Goal: Task Accomplishment & Management: Use online tool/utility

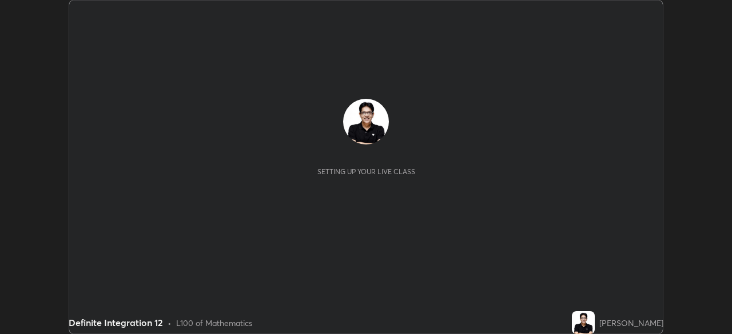
scroll to position [334, 731]
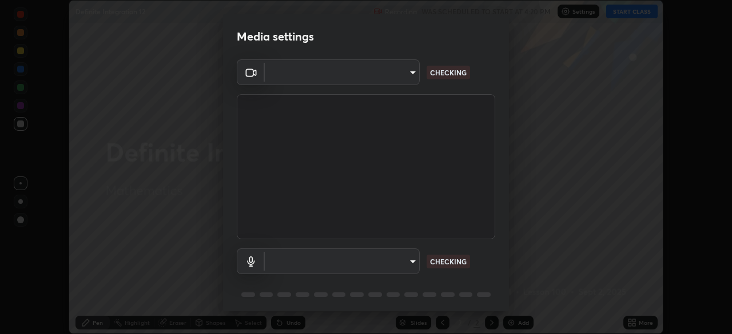
type input "495e9aafafa99ab02b2630cd73316b4ffac4e6b0a44c495734db4bb24564e739"
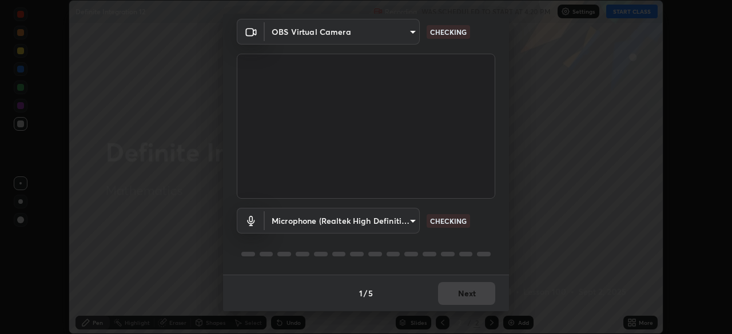
click at [409, 224] on body "Erase all Definite Integration 12 Recording WAS SCHEDULED TO START AT 4:20 PM S…" at bounding box center [366, 167] width 732 height 334
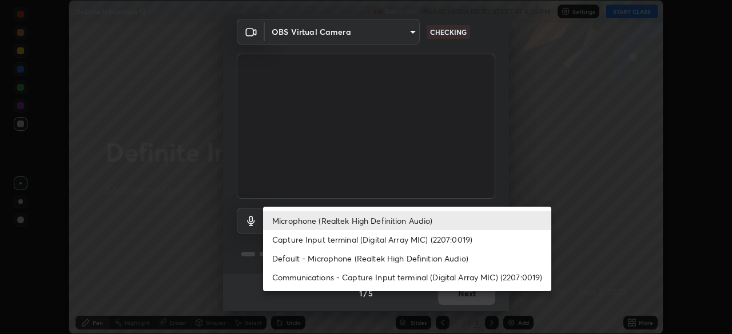
click at [404, 260] on li "Default - Microphone (Realtek High Definition Audio)" at bounding box center [407, 258] width 288 height 19
type input "default"
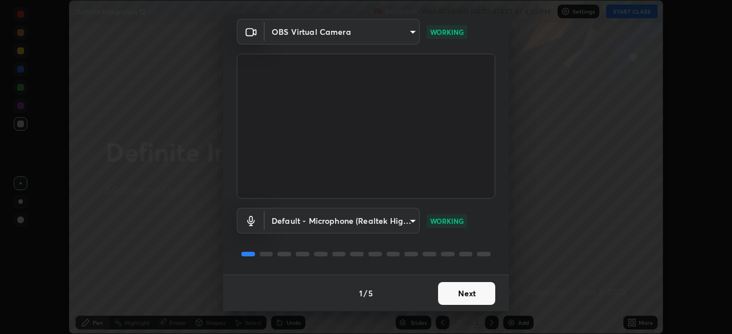
click at [458, 293] on button "Next" at bounding box center [466, 293] width 57 height 23
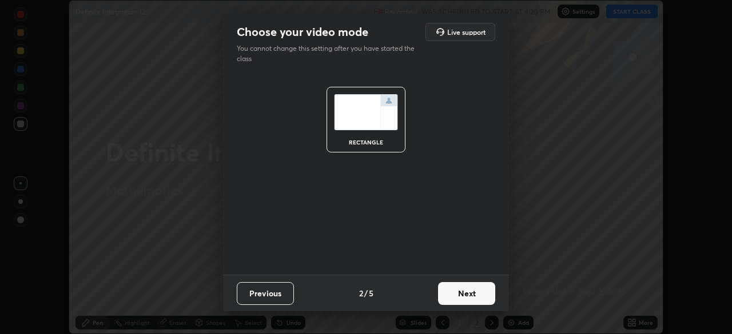
scroll to position [0, 0]
click at [461, 295] on button "Next" at bounding box center [466, 293] width 57 height 23
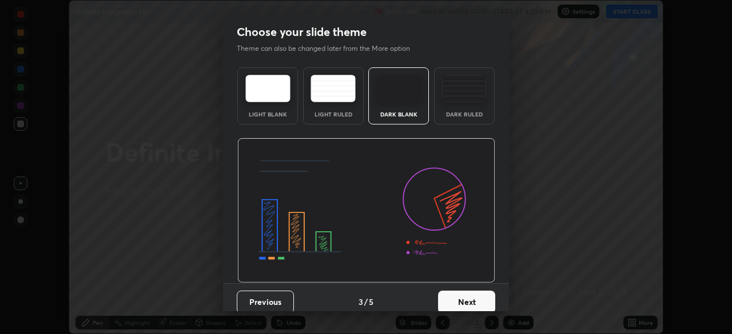
click at [466, 296] on button "Next" at bounding box center [466, 302] width 57 height 23
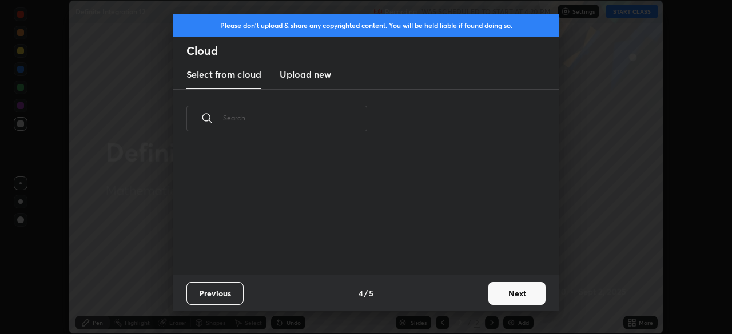
click at [494, 298] on button "Next" at bounding box center [516, 293] width 57 height 23
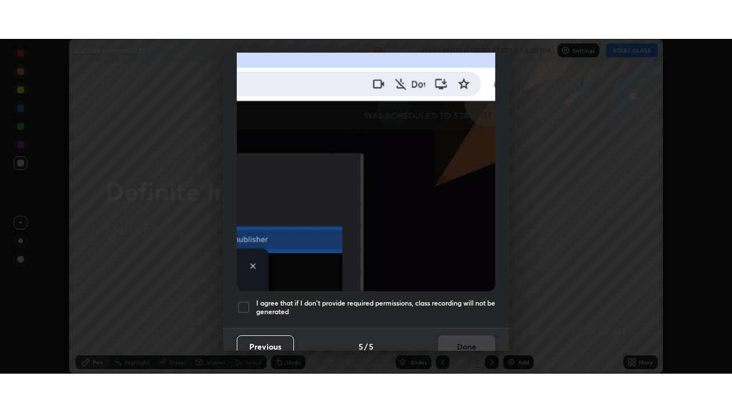
scroll to position [274, 0]
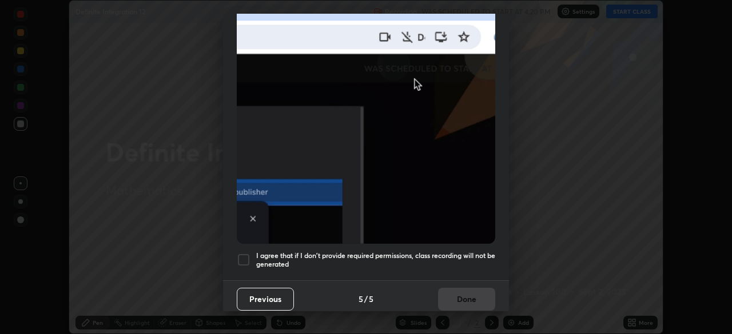
click at [452, 262] on h5 "I agree that if I don't provide required permissions, class recording will not …" at bounding box center [375, 261] width 239 height 18
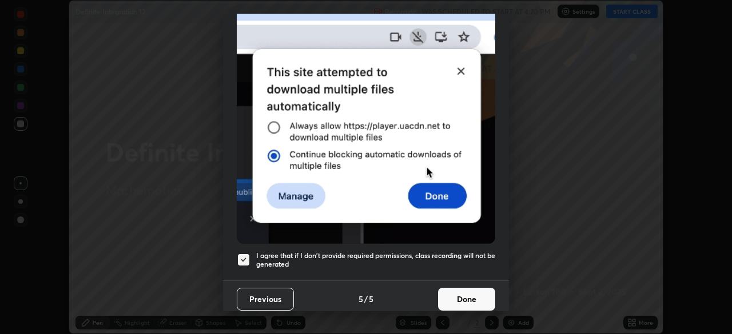
click at [462, 298] on button "Done" at bounding box center [466, 299] width 57 height 23
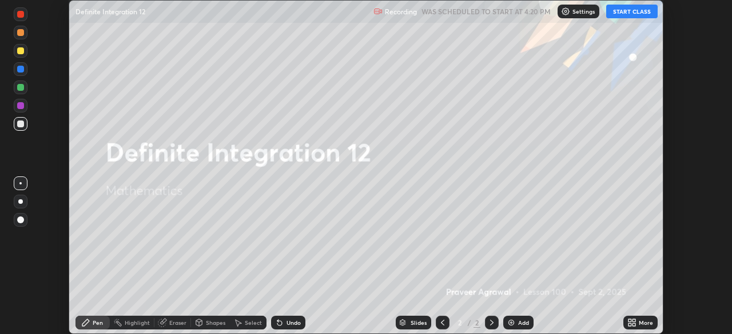
click at [627, 14] on button "START CLASS" at bounding box center [631, 12] width 51 height 14
click at [632, 324] on icon at bounding box center [631, 322] width 9 height 9
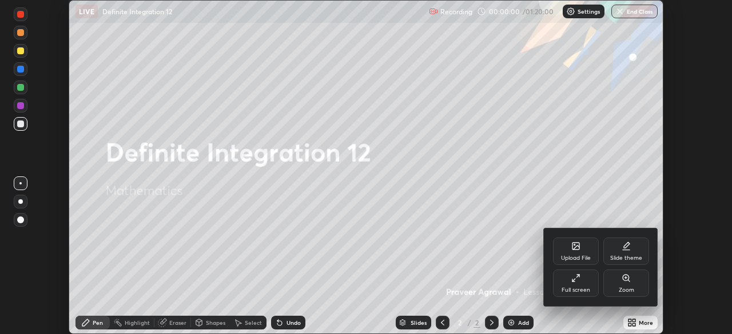
click at [578, 286] on div "Full screen" at bounding box center [576, 283] width 46 height 27
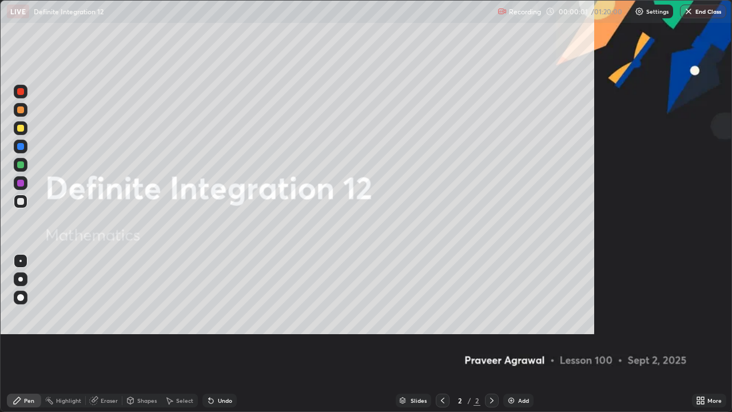
scroll to position [412, 732]
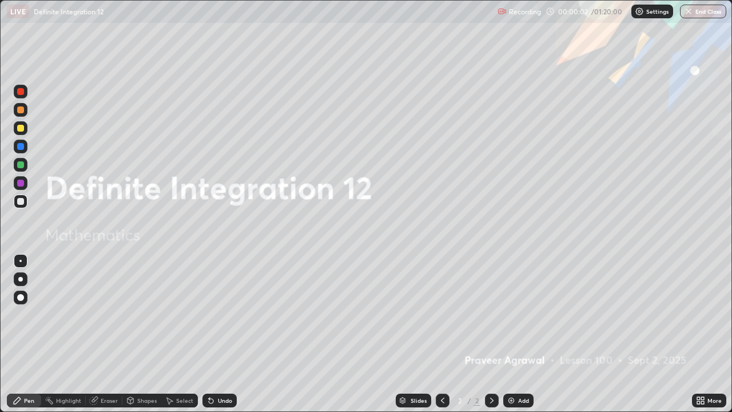
click at [509, 334] on img at bounding box center [510, 400] width 9 height 9
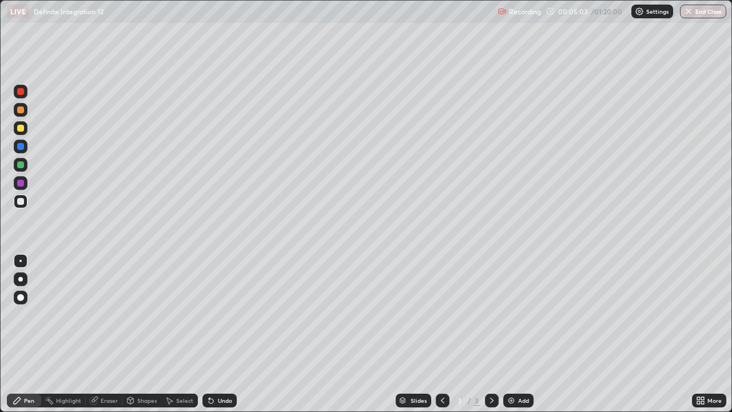
click at [506, 334] on img at bounding box center [510, 400] width 9 height 9
click at [440, 334] on icon at bounding box center [442, 400] width 9 height 9
click at [182, 334] on div "Select" at bounding box center [184, 400] width 17 height 6
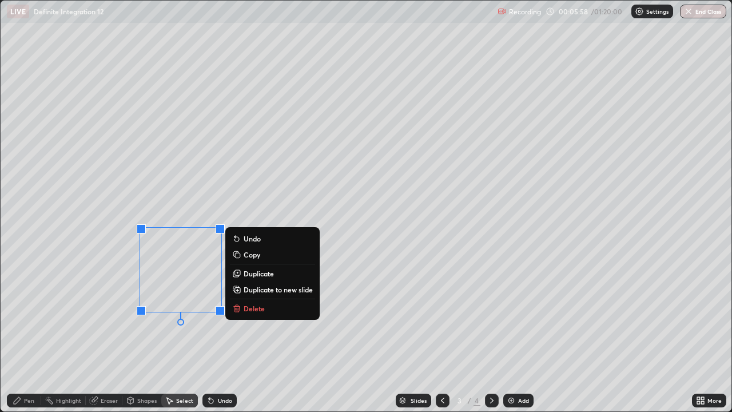
click at [241, 302] on button "Delete" at bounding box center [272, 308] width 85 height 14
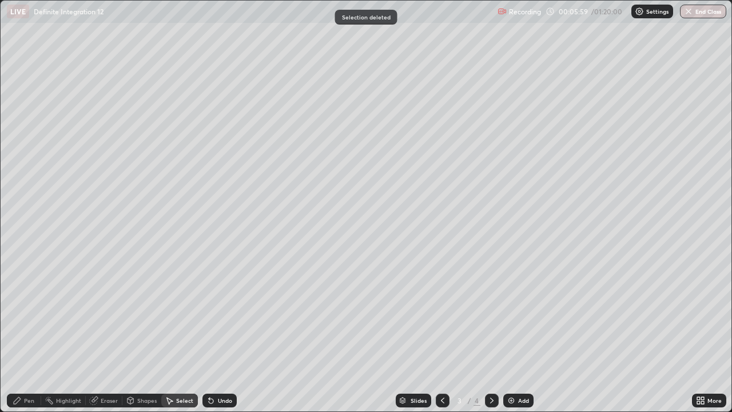
click at [34, 334] on div "Pen" at bounding box center [24, 400] width 34 height 14
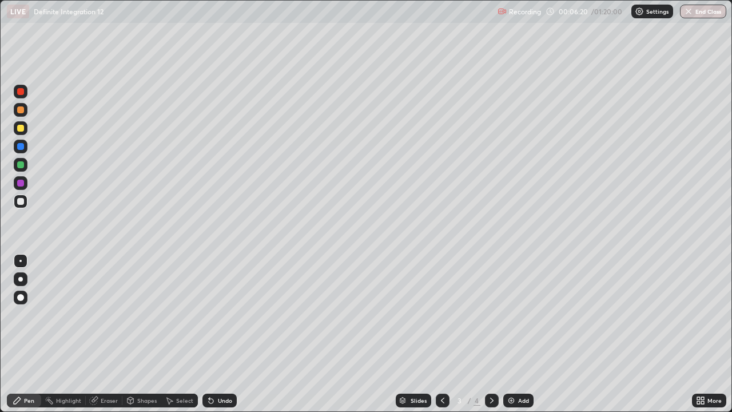
click at [490, 334] on icon at bounding box center [491, 400] width 9 height 9
click at [223, 334] on div "Undo" at bounding box center [219, 400] width 34 height 14
click at [442, 334] on icon at bounding box center [442, 400] width 3 height 6
click at [492, 334] on icon at bounding box center [491, 400] width 3 height 6
click at [509, 334] on img at bounding box center [510, 400] width 9 height 9
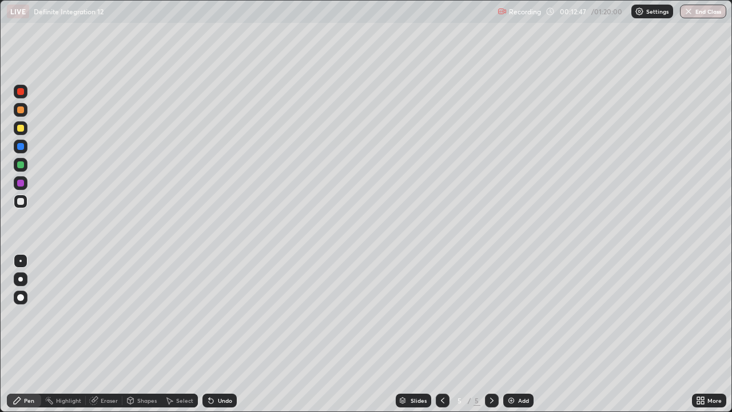
click at [509, 334] on img at bounding box center [510, 400] width 9 height 9
click at [511, 334] on img at bounding box center [510, 400] width 9 height 9
click at [211, 334] on icon at bounding box center [211, 400] width 5 height 5
click at [217, 334] on div "Undo" at bounding box center [219, 400] width 34 height 14
click at [213, 334] on div "Undo" at bounding box center [219, 400] width 34 height 14
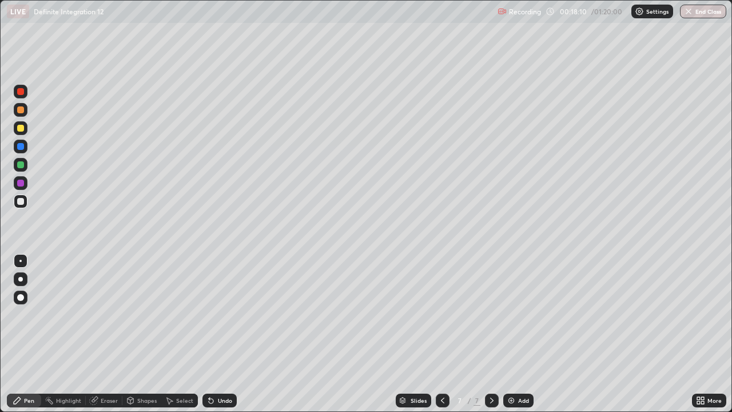
click at [213, 334] on div "Undo" at bounding box center [219, 400] width 34 height 14
click at [20, 130] on div at bounding box center [20, 128] width 7 height 7
click at [25, 166] on div at bounding box center [21, 165] width 14 height 14
click at [219, 334] on div "Undo" at bounding box center [225, 400] width 14 height 6
click at [220, 334] on div "Undo" at bounding box center [219, 400] width 34 height 14
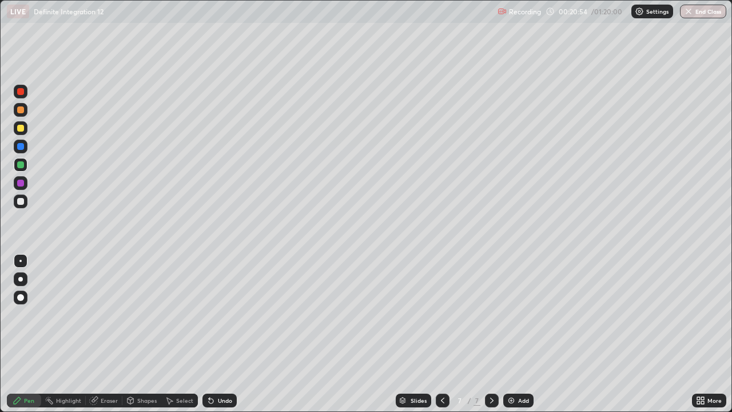
click at [20, 145] on div at bounding box center [20, 146] width 7 height 7
click at [23, 199] on div at bounding box center [20, 201] width 7 height 7
click at [20, 111] on div at bounding box center [20, 109] width 7 height 7
click at [21, 202] on div at bounding box center [20, 201] width 7 height 7
click at [511, 334] on img at bounding box center [510, 400] width 9 height 9
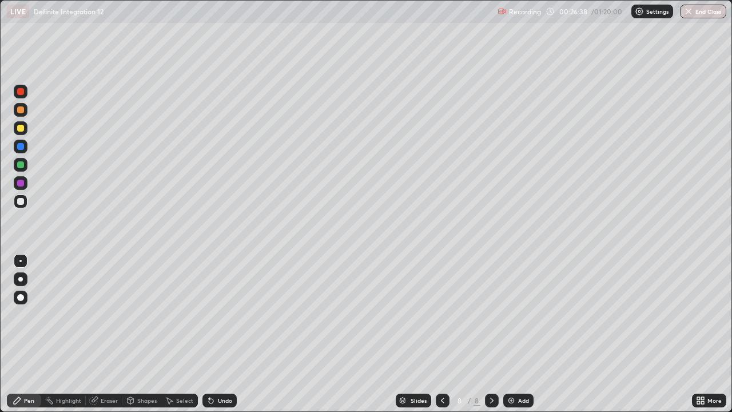
click at [22, 132] on div at bounding box center [21, 128] width 14 height 14
click at [27, 165] on div at bounding box center [21, 165] width 14 height 14
click at [23, 200] on div at bounding box center [20, 201] width 7 height 7
click at [153, 334] on div "Shapes" at bounding box center [146, 400] width 19 height 6
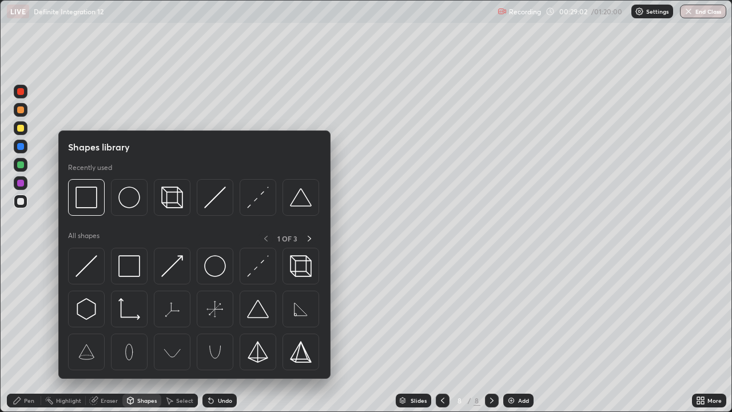
click at [114, 334] on div "Eraser" at bounding box center [109, 400] width 17 height 6
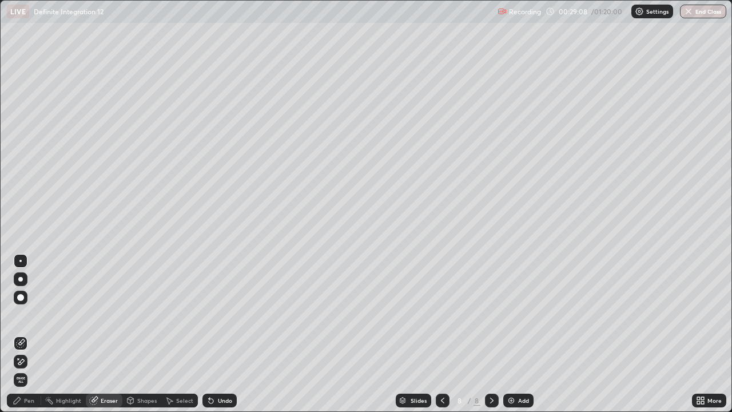
click at [34, 334] on div "Pen" at bounding box center [24, 400] width 34 height 14
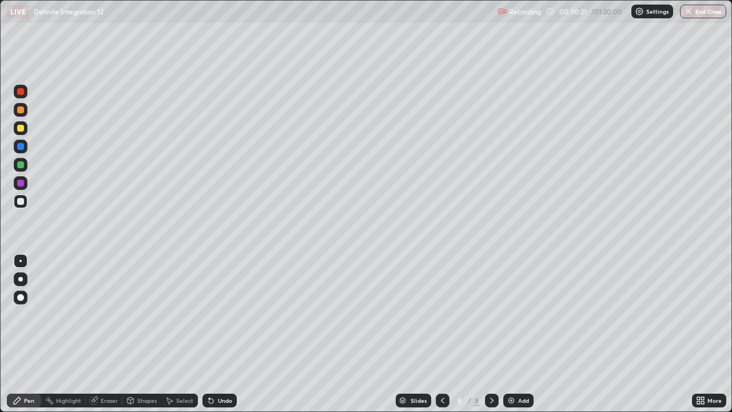
click at [21, 165] on div at bounding box center [20, 164] width 7 height 7
click at [21, 146] on div at bounding box center [20, 146] width 7 height 7
click at [22, 202] on div at bounding box center [20, 201] width 7 height 7
click at [512, 334] on img at bounding box center [510, 400] width 9 height 9
click at [223, 334] on div "Undo" at bounding box center [225, 400] width 14 height 6
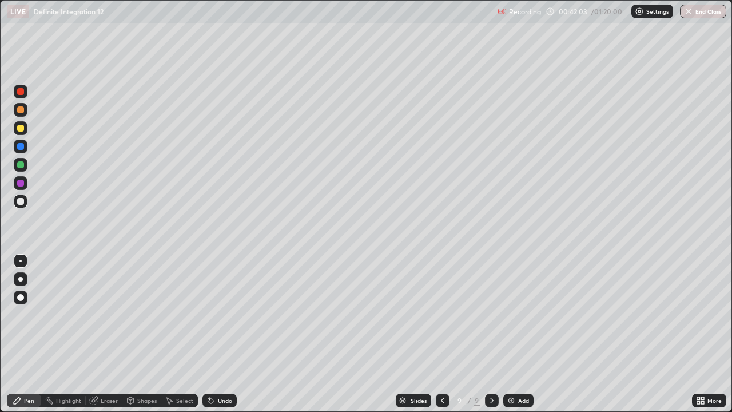
click at [19, 130] on div at bounding box center [20, 128] width 7 height 7
click at [26, 166] on div at bounding box center [21, 165] width 14 height 14
click at [23, 148] on div at bounding box center [20, 146] width 7 height 7
click at [25, 202] on div at bounding box center [21, 201] width 14 height 14
click at [22, 149] on div at bounding box center [20, 146] width 7 height 7
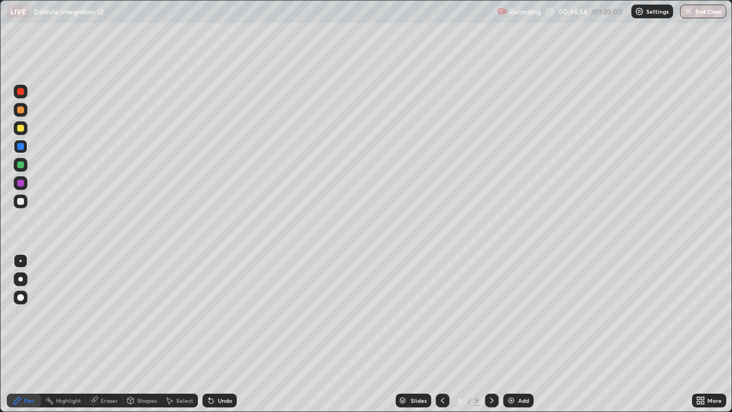
click at [23, 202] on div at bounding box center [20, 201] width 7 height 7
click at [510, 334] on img at bounding box center [510, 400] width 9 height 9
click at [25, 129] on div at bounding box center [21, 128] width 14 height 14
click at [209, 334] on icon at bounding box center [211, 400] width 5 height 5
click at [23, 163] on div at bounding box center [20, 164] width 7 height 7
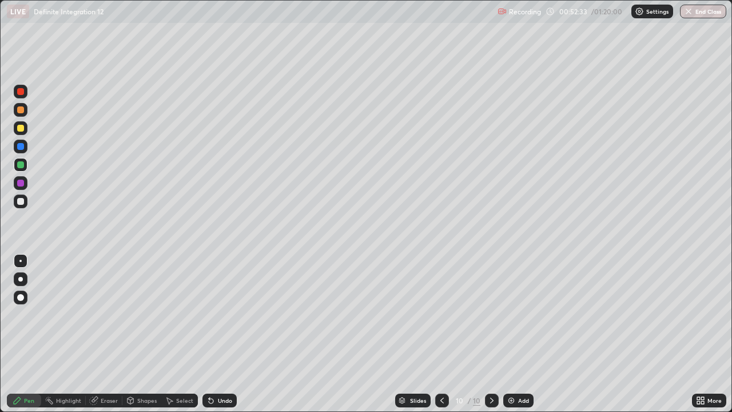
click at [23, 203] on div at bounding box center [20, 201] width 7 height 7
click at [511, 334] on img at bounding box center [510, 400] width 9 height 9
click at [21, 128] on div at bounding box center [20, 128] width 7 height 7
click at [22, 163] on div at bounding box center [20, 164] width 7 height 7
click at [21, 201] on div at bounding box center [20, 201] width 7 height 7
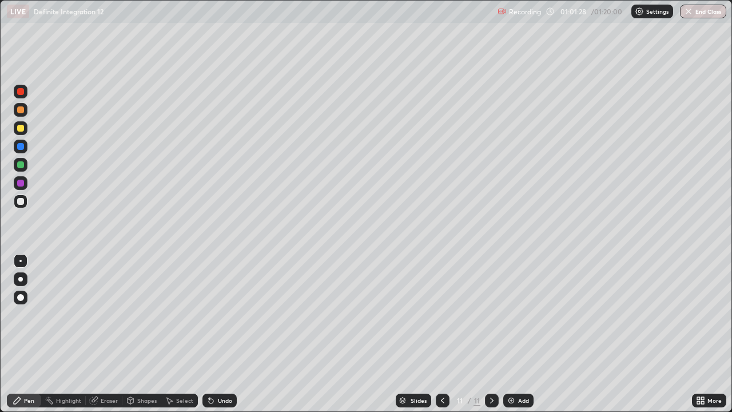
click at [509, 334] on img at bounding box center [510, 400] width 9 height 9
click at [441, 334] on icon at bounding box center [442, 400] width 3 height 6
click at [490, 334] on icon at bounding box center [491, 400] width 9 height 9
click at [22, 128] on div at bounding box center [20, 128] width 7 height 7
click at [21, 165] on div at bounding box center [20, 164] width 7 height 7
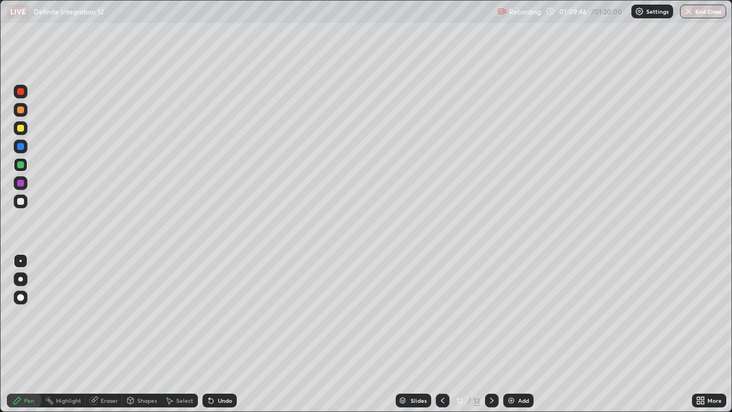
click at [22, 203] on div at bounding box center [20, 201] width 7 height 7
click at [510, 334] on img at bounding box center [510, 400] width 9 height 9
click at [23, 130] on div at bounding box center [20, 128] width 7 height 7
click at [23, 166] on div at bounding box center [20, 164] width 7 height 7
click at [21, 146] on div at bounding box center [20, 146] width 7 height 7
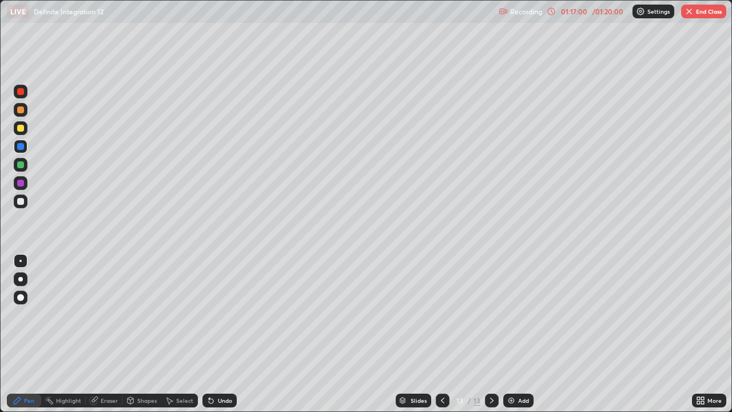
click at [702, 13] on button "End Class" at bounding box center [703, 12] width 45 height 14
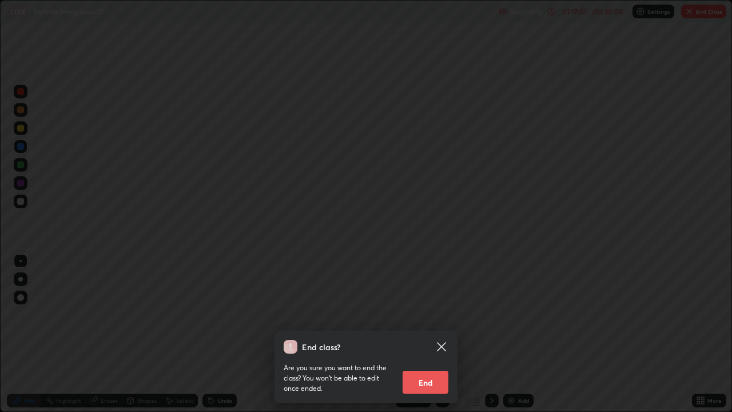
click at [431, 334] on button "End" at bounding box center [425, 381] width 46 height 23
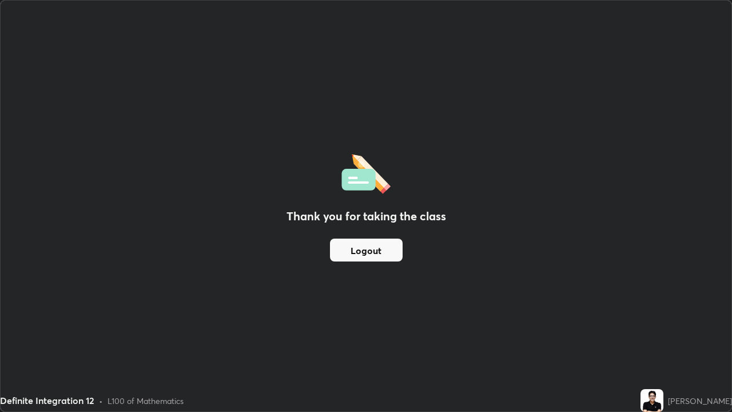
click at [377, 250] on button "Logout" at bounding box center [366, 249] width 73 height 23
